Goal: Task Accomplishment & Management: Use online tool/utility

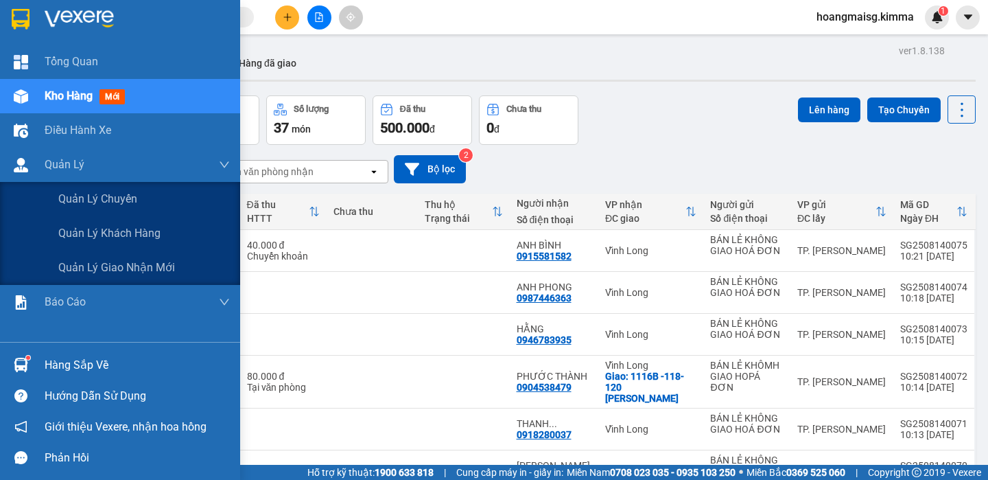
drag, startPoint x: 91, startPoint y: 130, endPoint x: 86, endPoint y: 99, distance: 32.0
click at [91, 129] on span "Điều hành xe" at bounding box center [78, 129] width 67 height 17
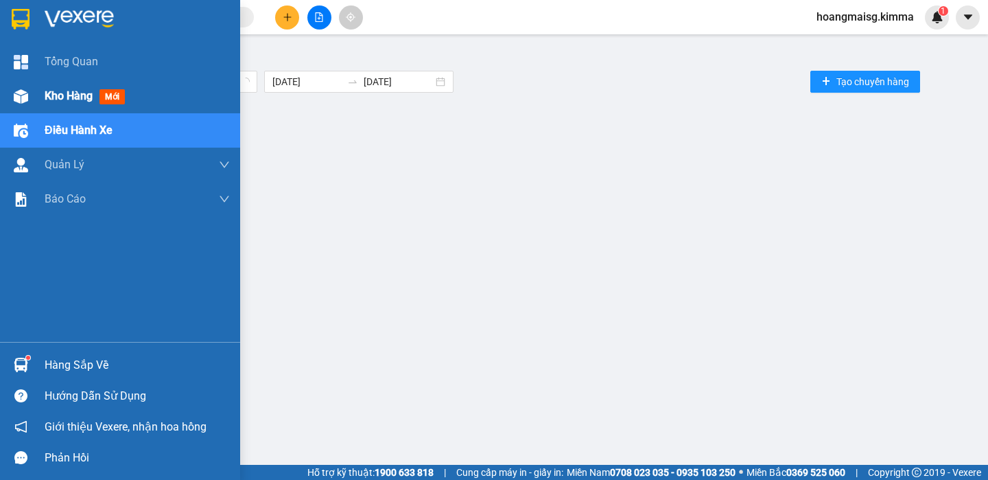
click at [85, 96] on span "Kho hàng" at bounding box center [69, 95] width 48 height 13
click at [85, 95] on span "Kho hàng" at bounding box center [69, 95] width 48 height 13
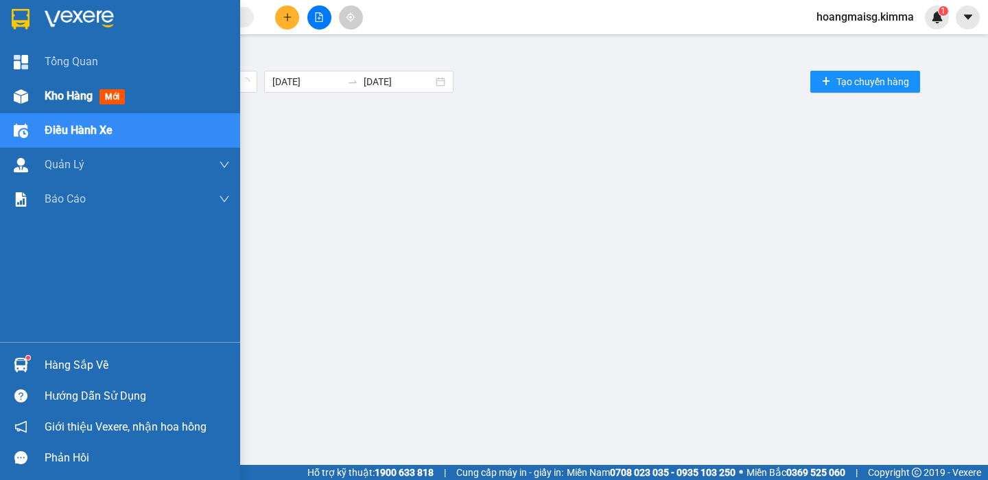
click at [85, 95] on span "Kho hàng" at bounding box center [69, 95] width 48 height 13
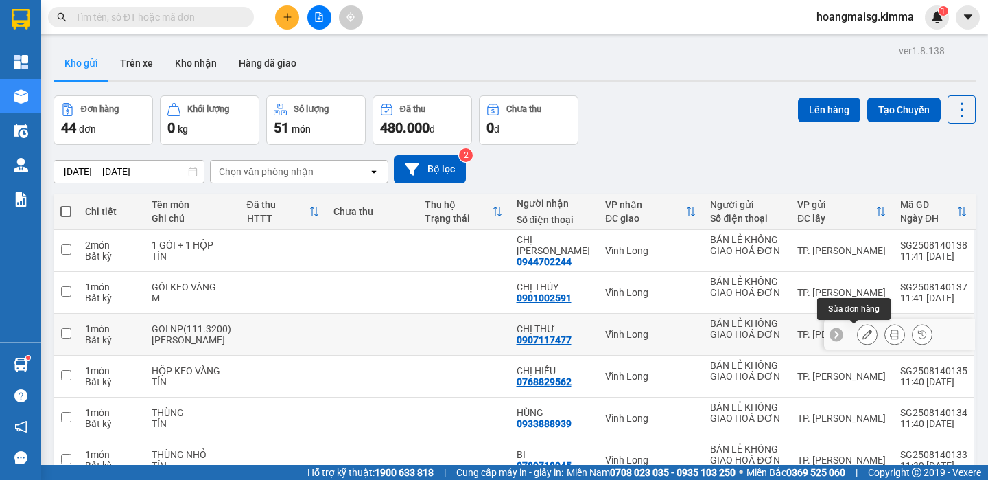
click at [885, 332] on button at bounding box center [894, 334] width 19 height 24
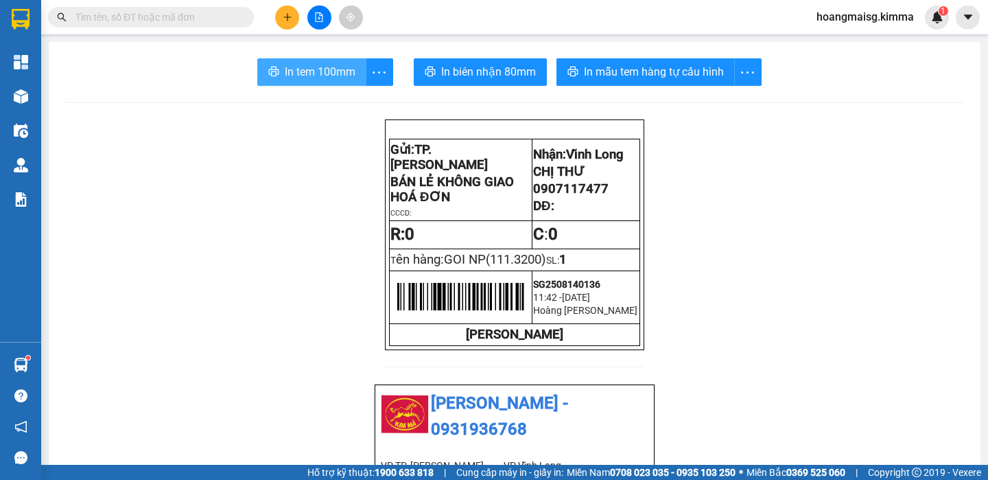
click at [329, 81] on button "In tem 100mm" at bounding box center [311, 71] width 109 height 27
click at [329, 75] on span "In tem 100mm" at bounding box center [320, 71] width 71 height 17
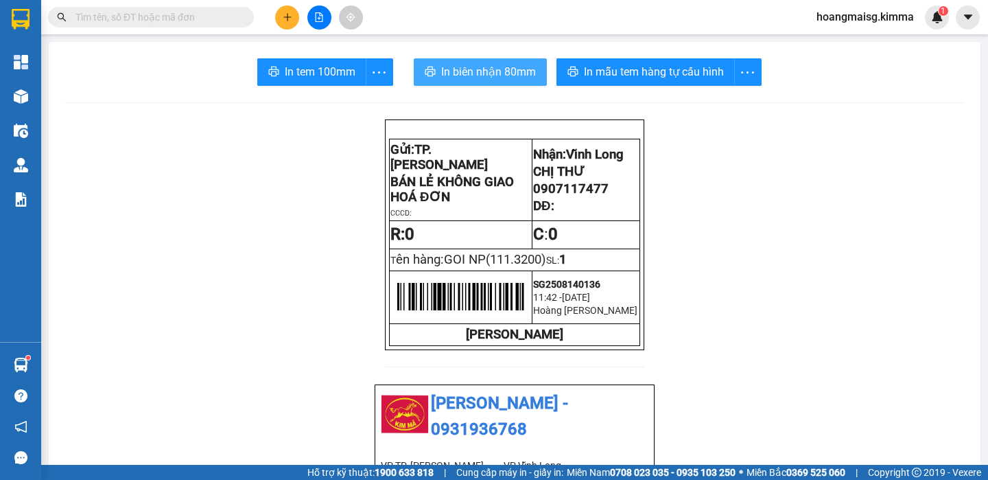
click at [485, 78] on span "In biên nhận 80mm" at bounding box center [488, 71] width 95 height 17
click at [446, 73] on span "In biên nhận 80mm" at bounding box center [488, 71] width 95 height 17
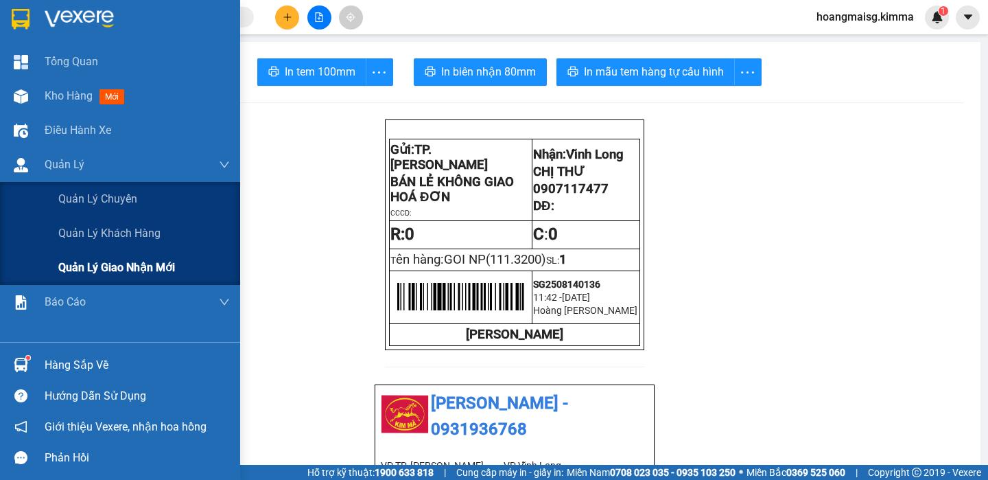
click at [36, 270] on div "Quản lý giao nhận mới" at bounding box center [120, 267] width 240 height 34
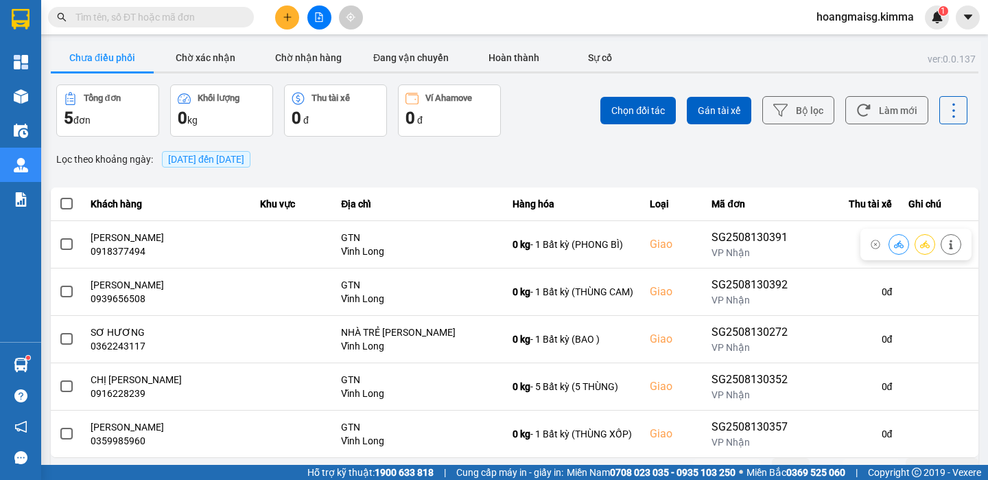
click at [315, 72] on div "Chưa điều phối Chờ xác nhận Chờ nhận hàng Đang vận chuyển Hoàn thành Sự cố" at bounding box center [515, 58] width 928 height 29
click at [325, 65] on button "Chờ nhận hàng" at bounding box center [308, 57] width 103 height 27
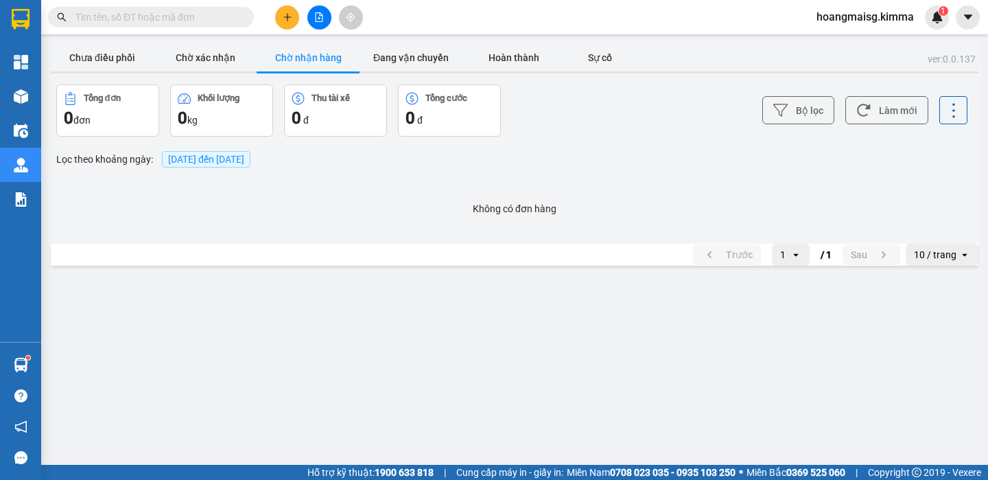
click at [539, 110] on div "Bộ lọc Làm mới" at bounding box center [740, 110] width 456 height 52
drag, startPoint x: 491, startPoint y: 64, endPoint x: 383, endPoint y: 56, distance: 108.1
click at [486, 62] on button "Hoàn thành" at bounding box center [513, 57] width 103 height 27
